Goal: Answer question/provide support

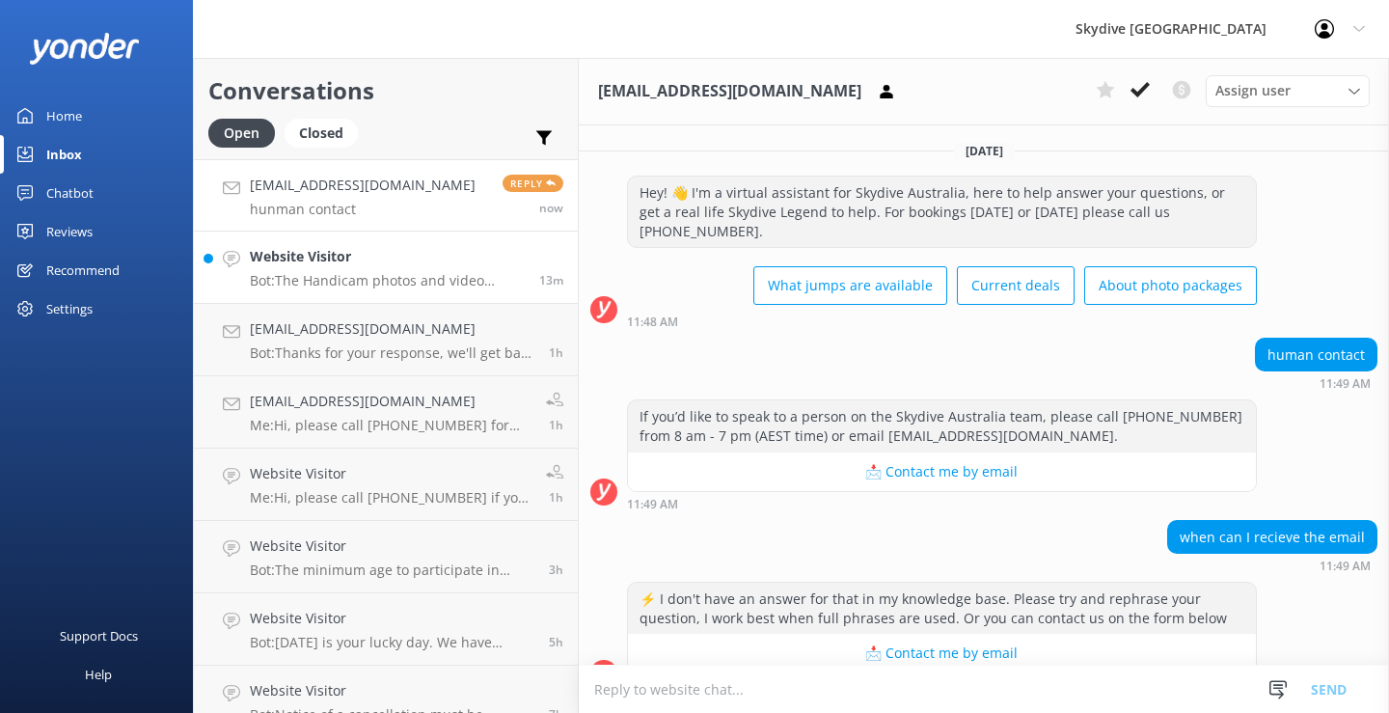
scroll to position [575, 0]
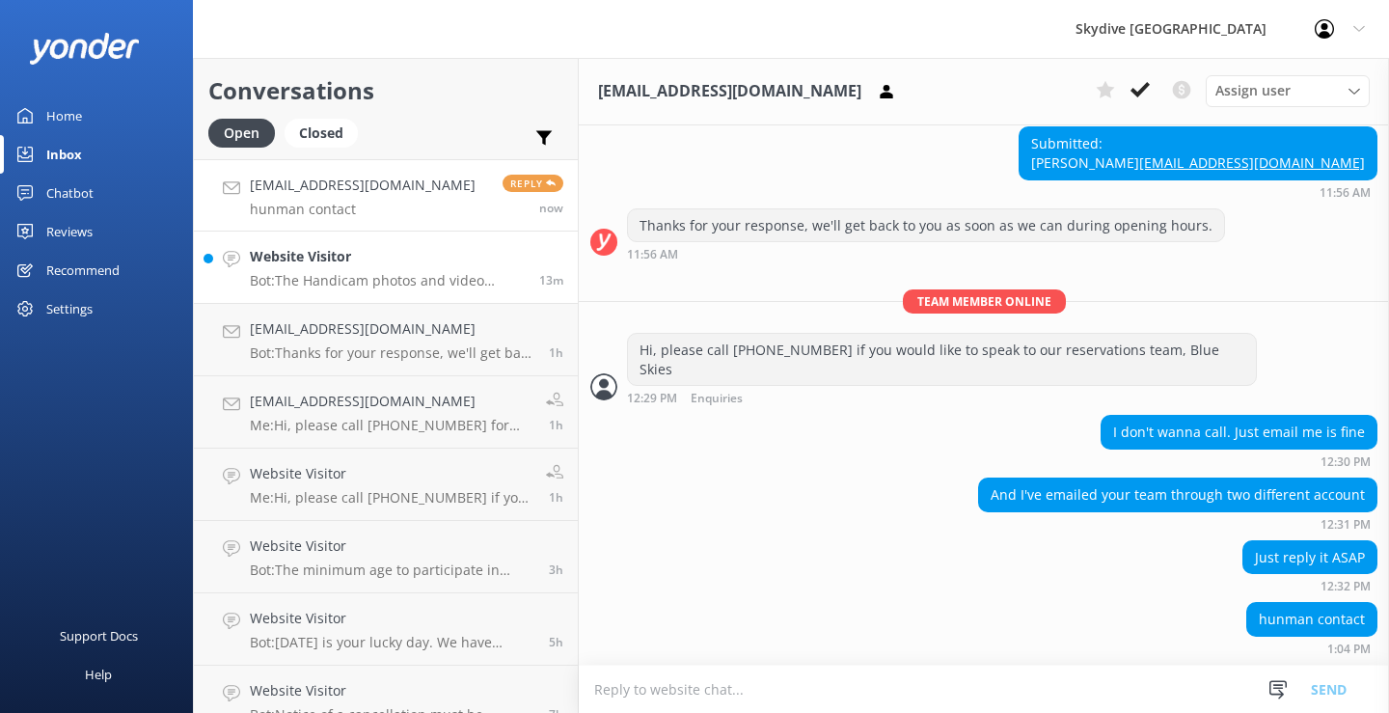
click at [337, 262] on h4 "Website Visitor" at bounding box center [387, 256] width 275 height 21
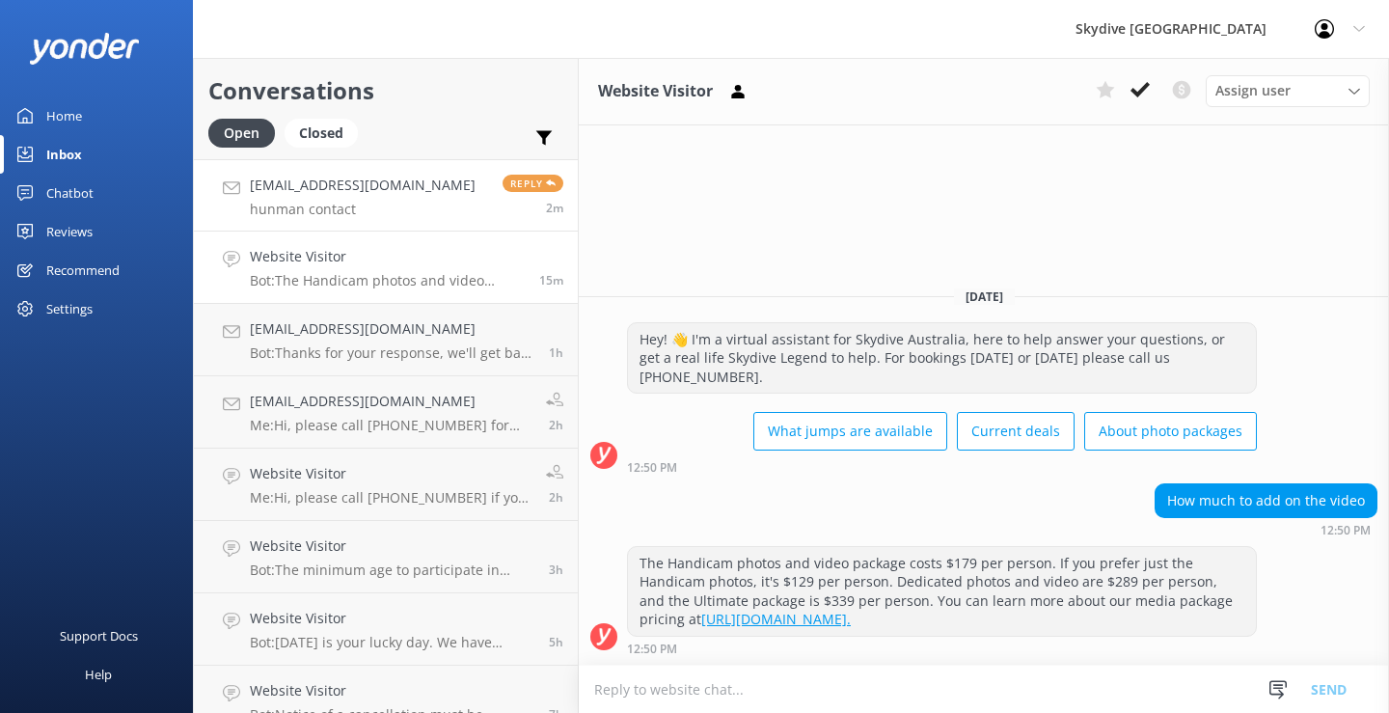
click at [395, 204] on link "[PHONE_NUMBER][EMAIL_ADDRESS][DOMAIN_NAME] [PERSON_NAME] contact Reply 2m" at bounding box center [386, 195] width 384 height 72
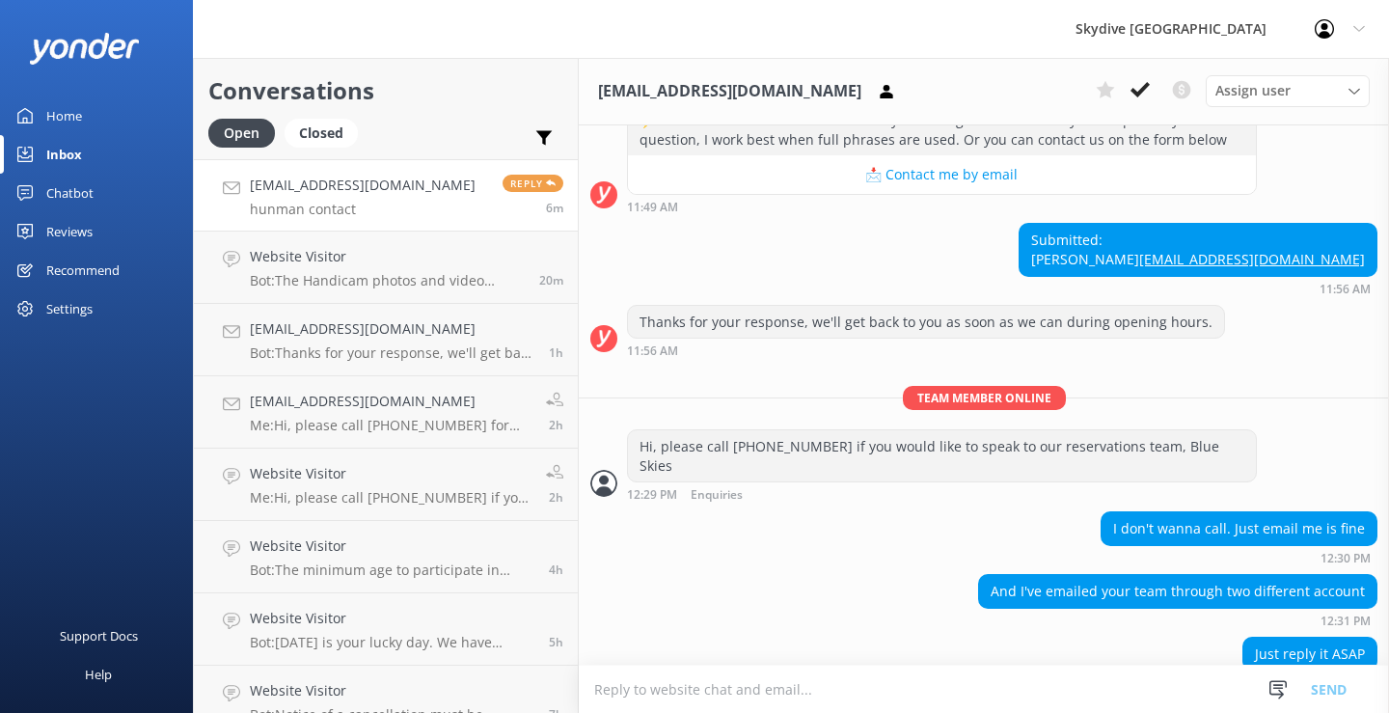
scroll to position [575, 0]
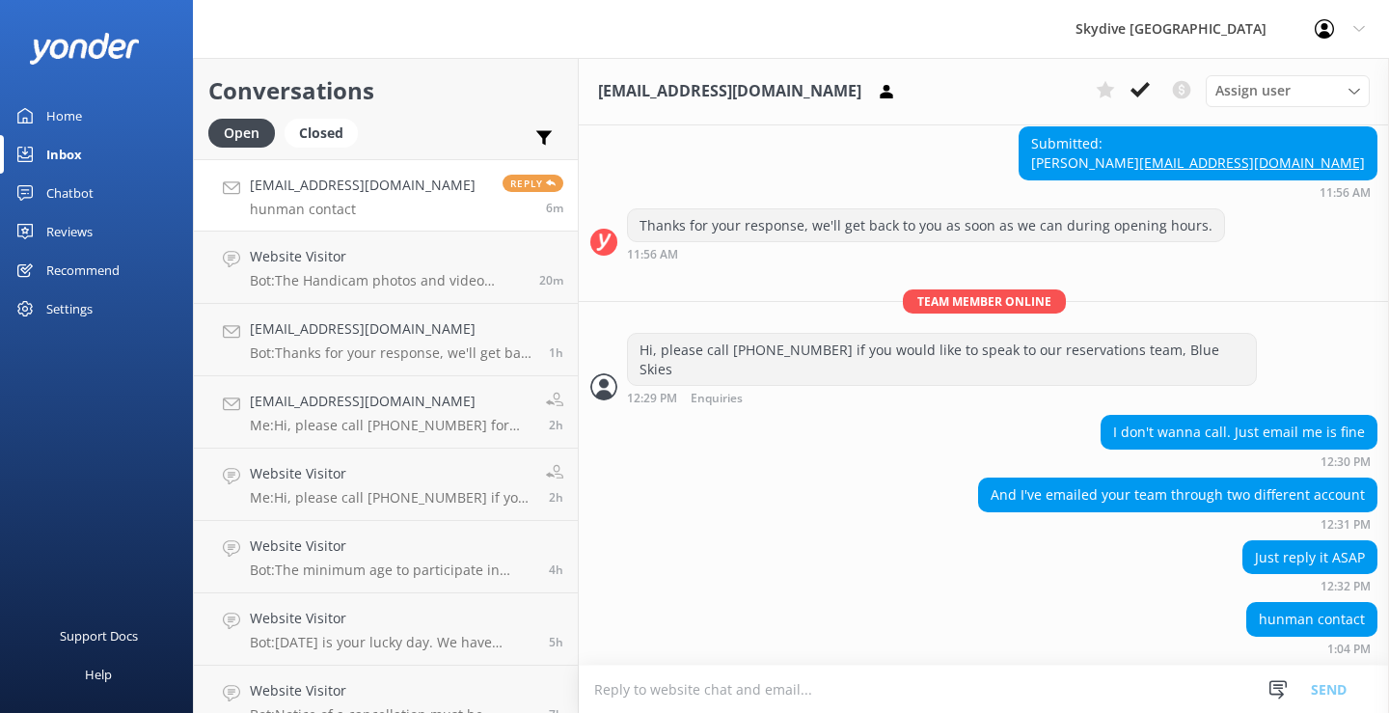
click at [708, 678] on textarea at bounding box center [984, 689] width 810 height 47
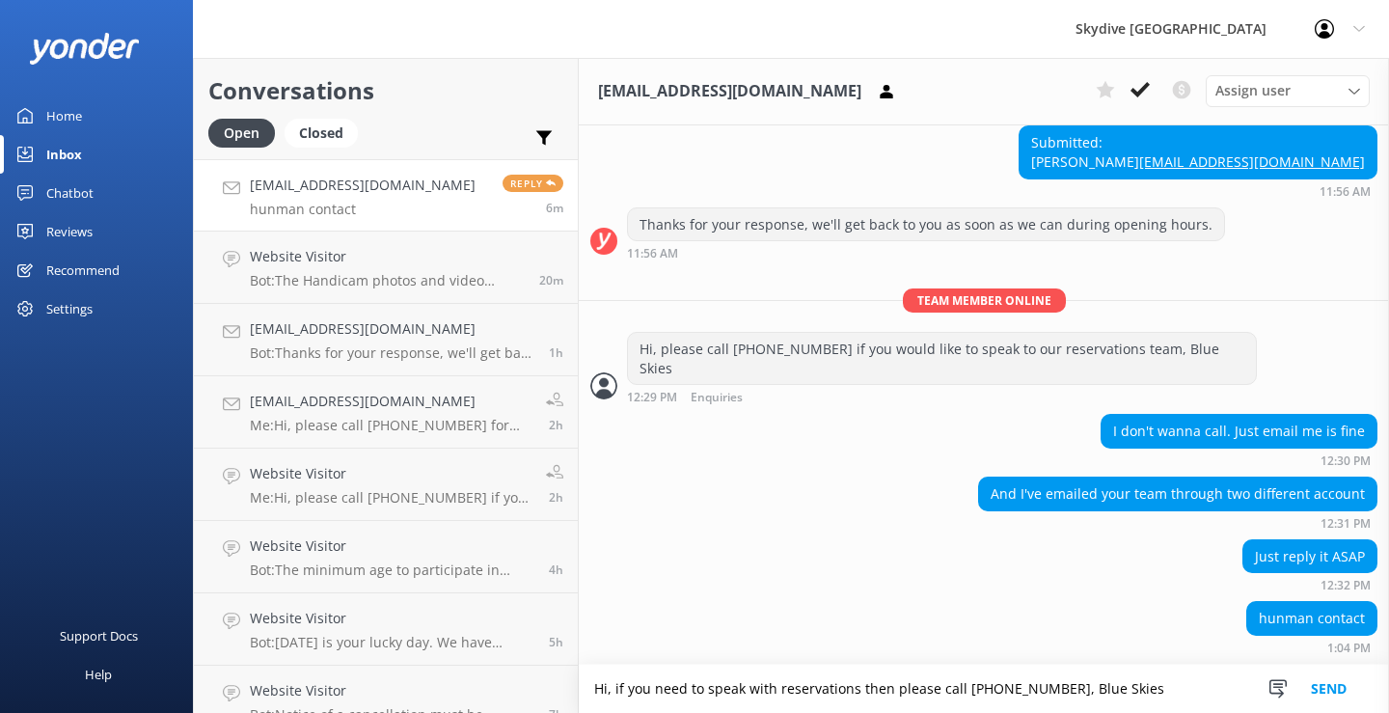
type textarea "Hi, if you need to speak with reservations then please call [PHONE_NUMBER], Blu…"
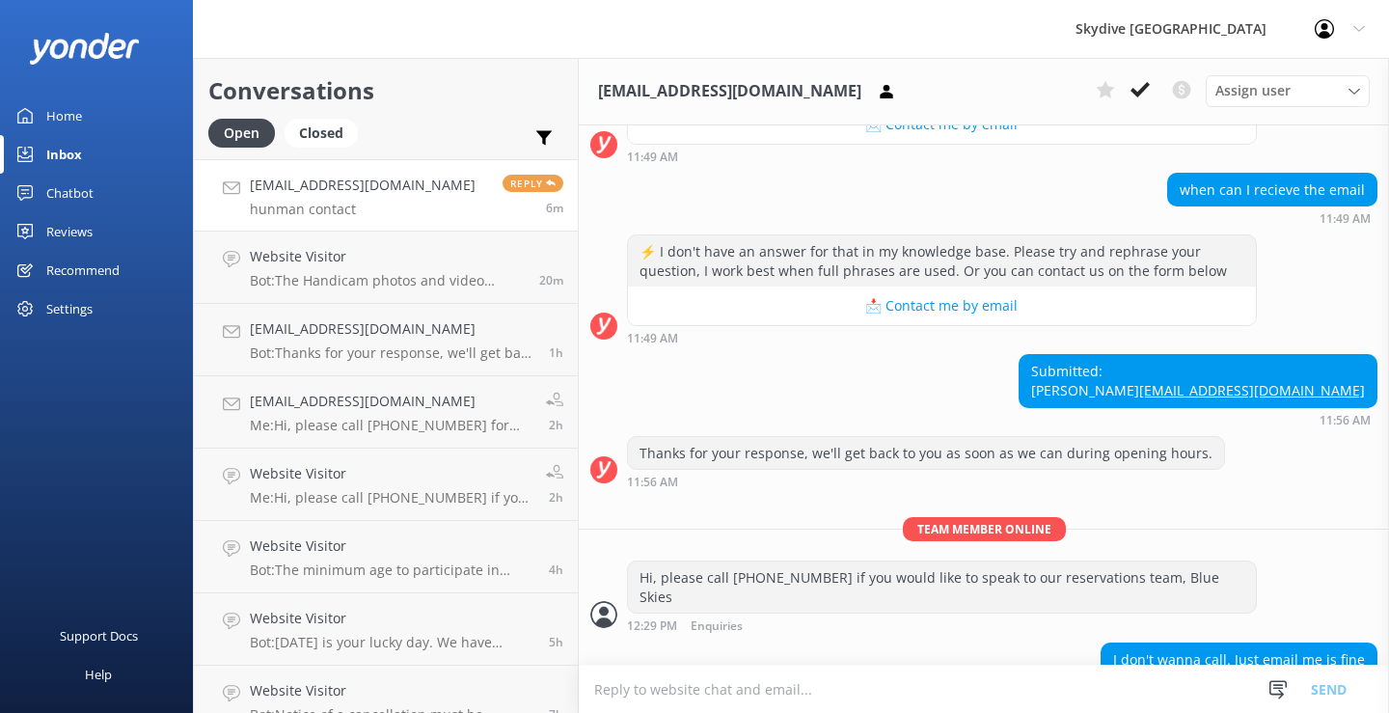
scroll to position [154, 0]
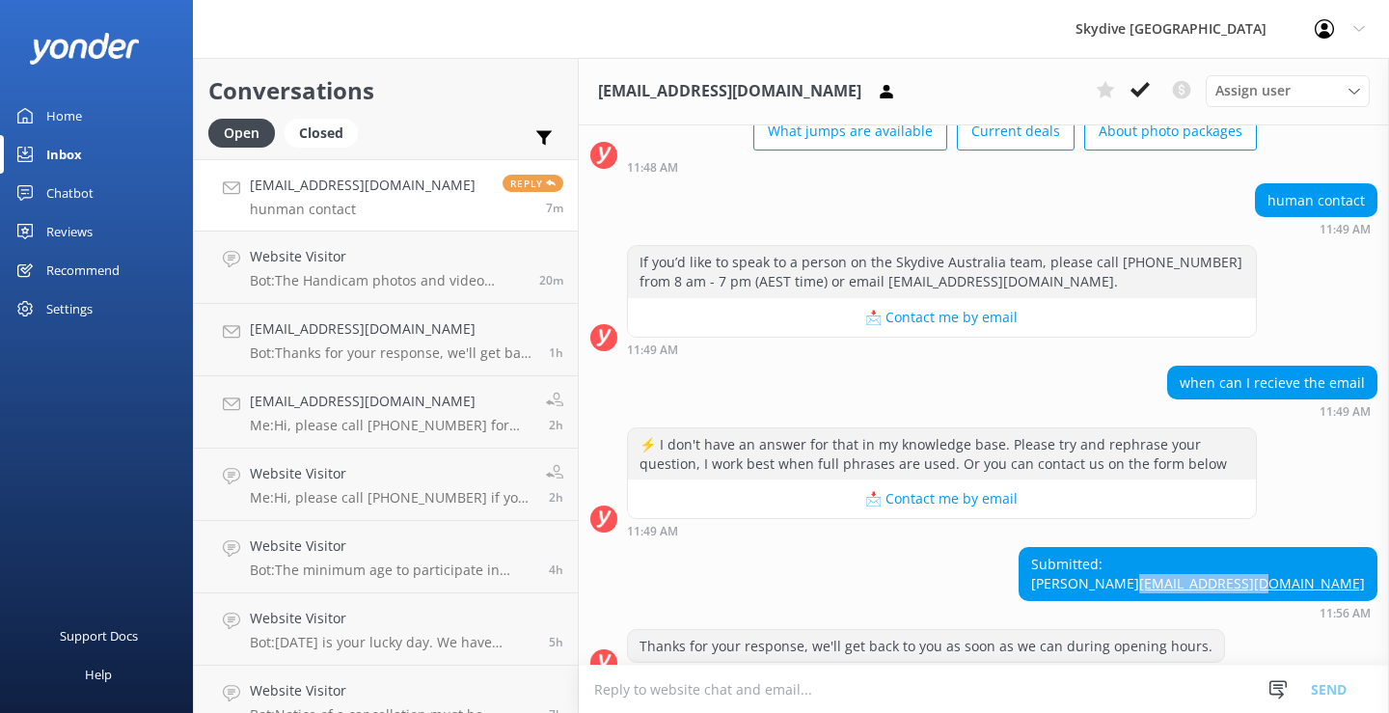
drag, startPoint x: 1353, startPoint y: 601, endPoint x: 1206, endPoint y: 604, distance: 147.6
click at [1206, 599] on div "Submitted: [PERSON_NAME] [EMAIL_ADDRESS][DOMAIN_NAME]" at bounding box center [1198, 573] width 357 height 51
copy link "[EMAIL_ADDRESS][DOMAIN_NAME]"
click at [822, 584] on div "Submitted: [PERSON_NAME] [EMAIL_ADDRESS][DOMAIN_NAME] 11:56 AM" at bounding box center [984, 582] width 810 height 71
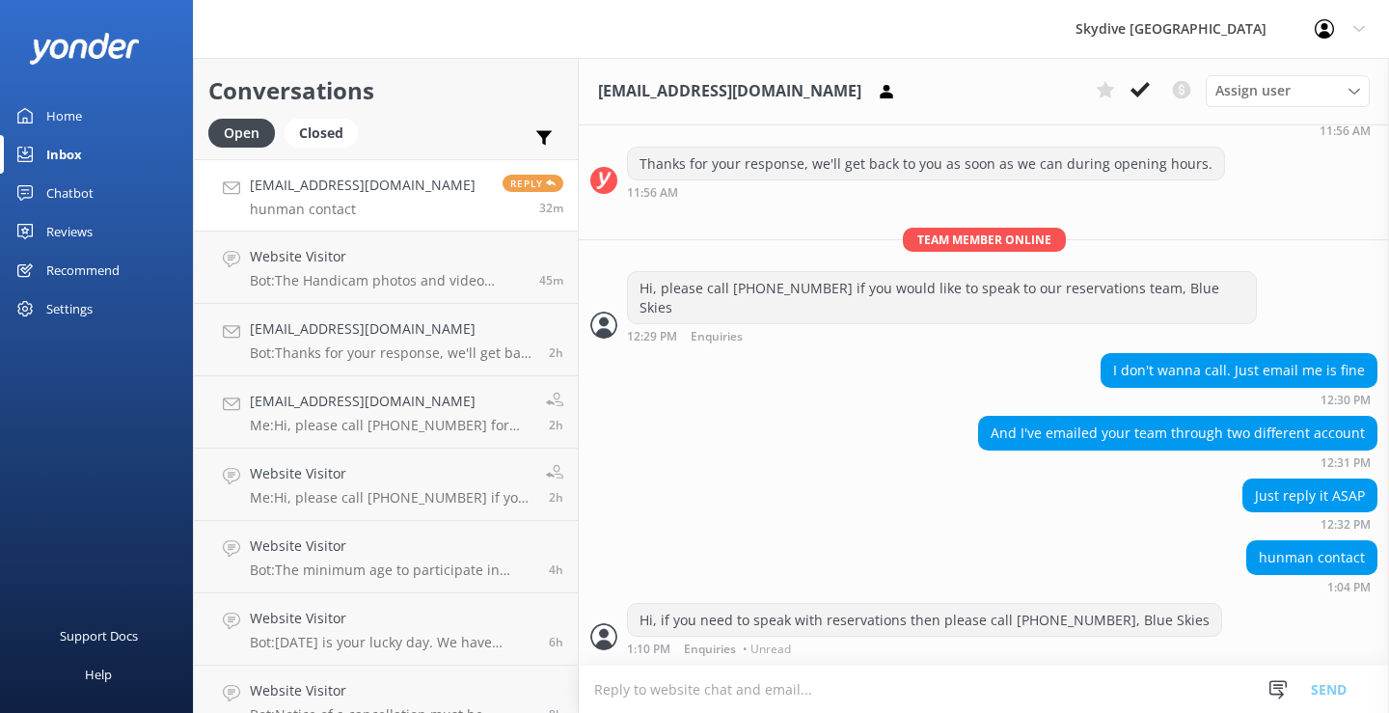
scroll to position [679, 0]
